Goal: Information Seeking & Learning: Learn about a topic

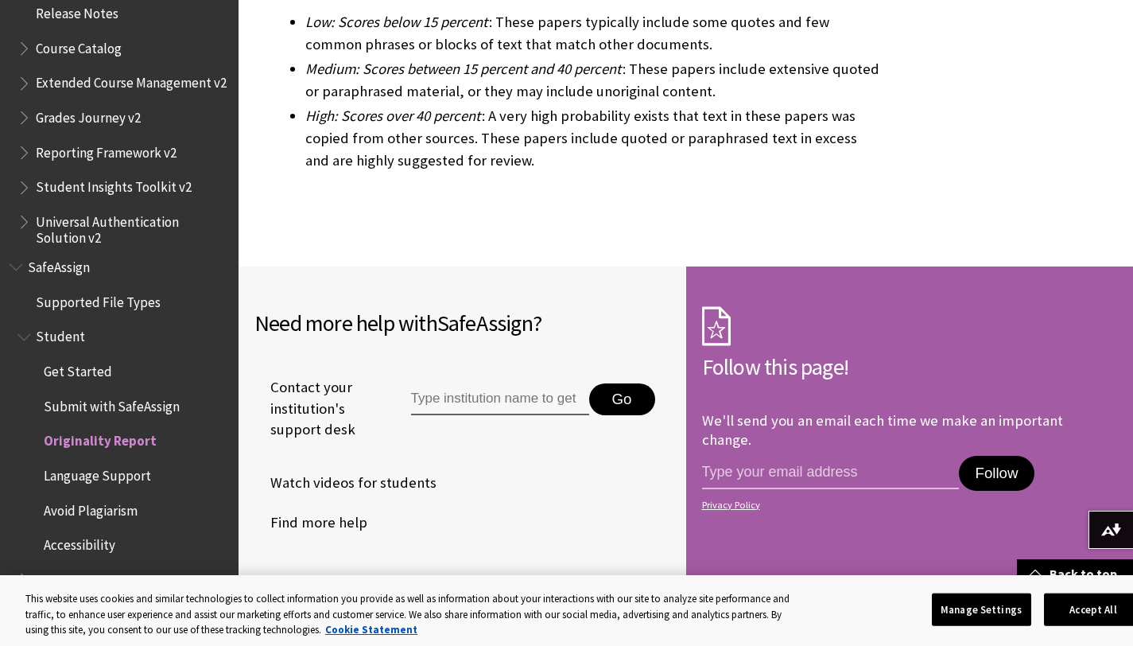
scroll to position [5382, 0]
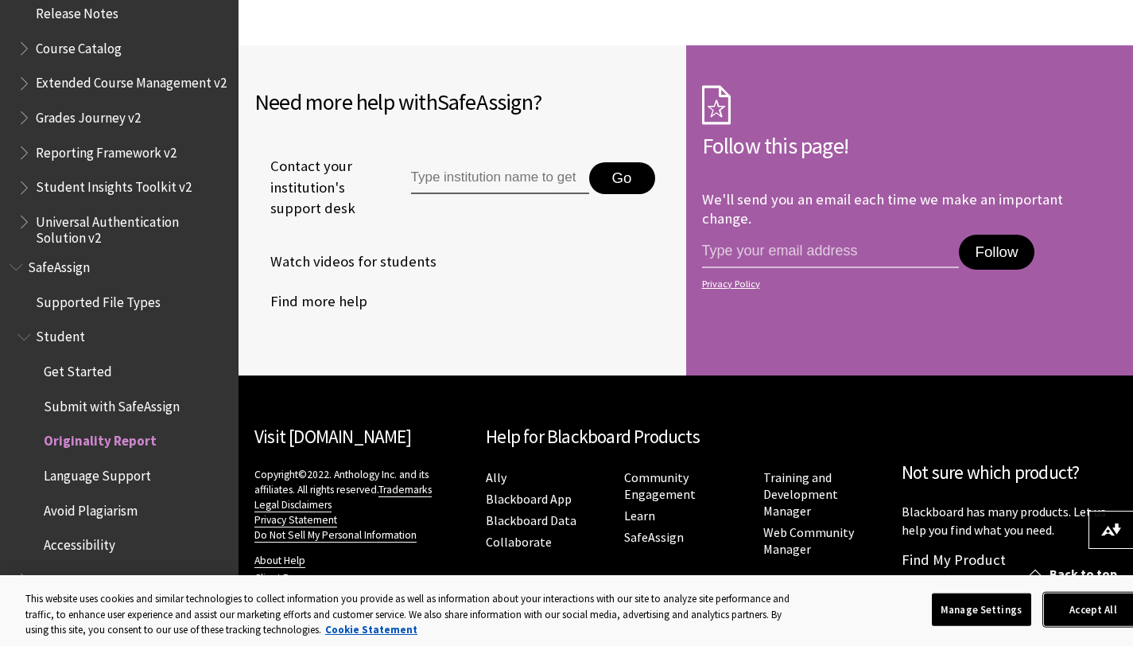
click at [1098, 608] on button "Accept All" at bounding box center [1093, 608] width 99 height 33
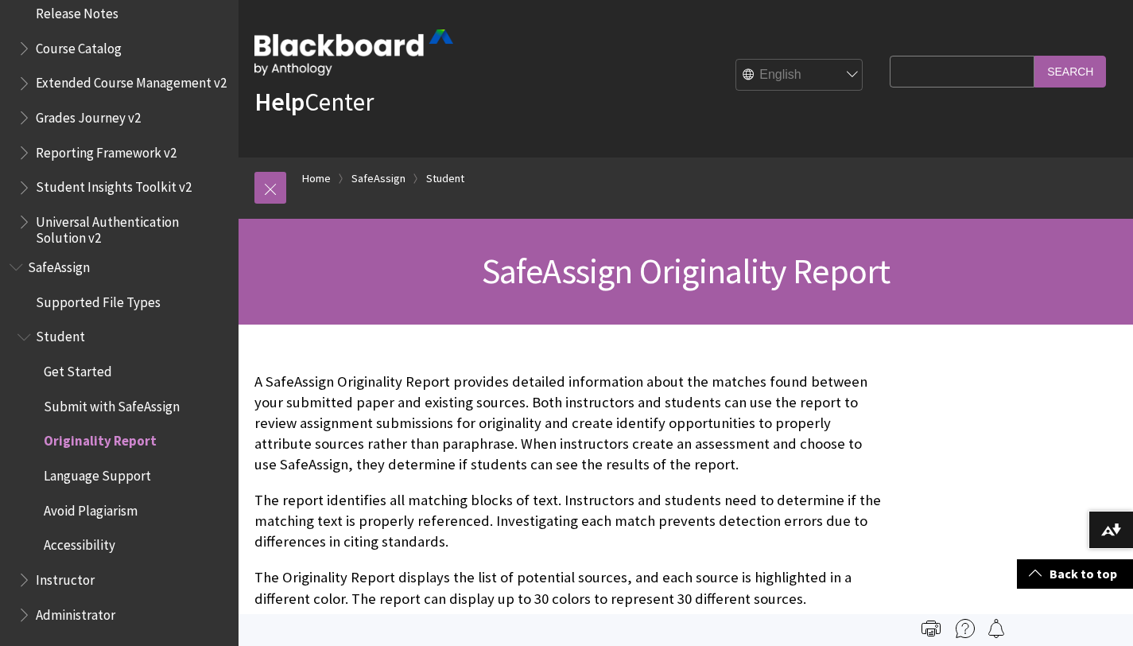
scroll to position [0, 0]
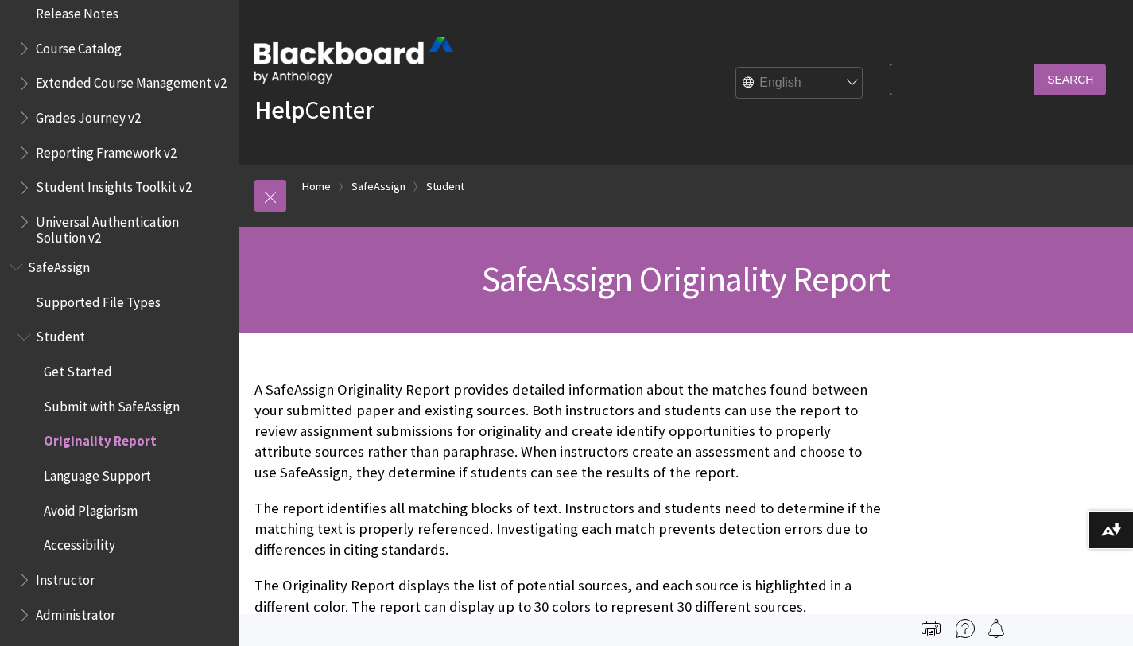
click at [131, 508] on span "Avoid Plagiarism" at bounding box center [91, 507] width 94 height 21
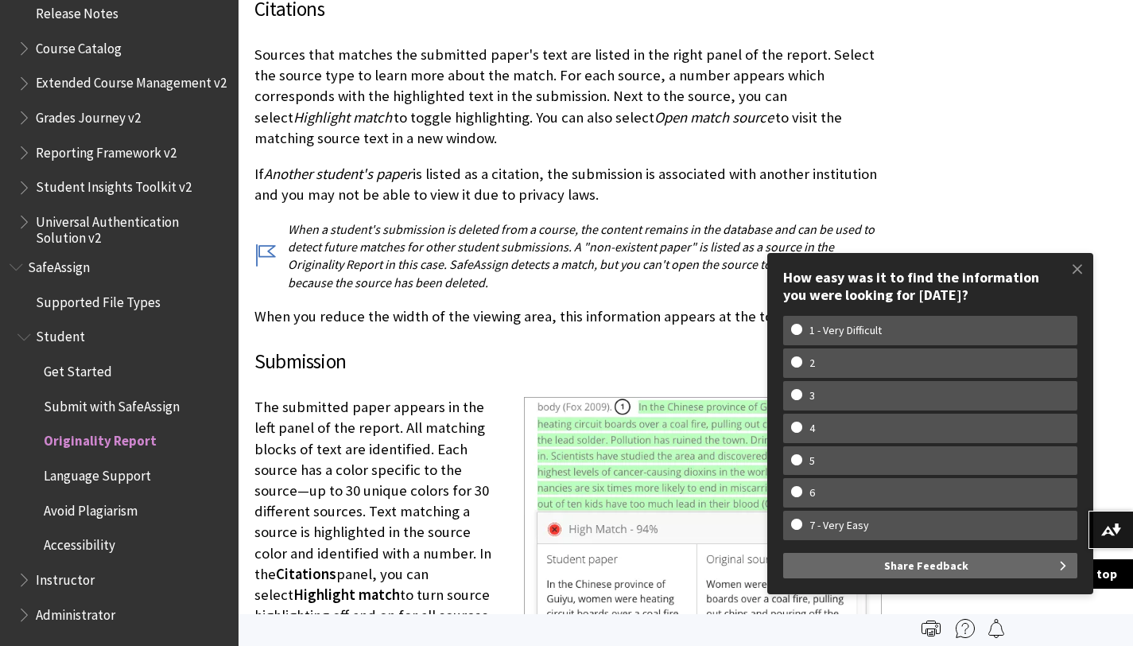
scroll to position [3426, 0]
